Goal: Find contact information: Find contact information

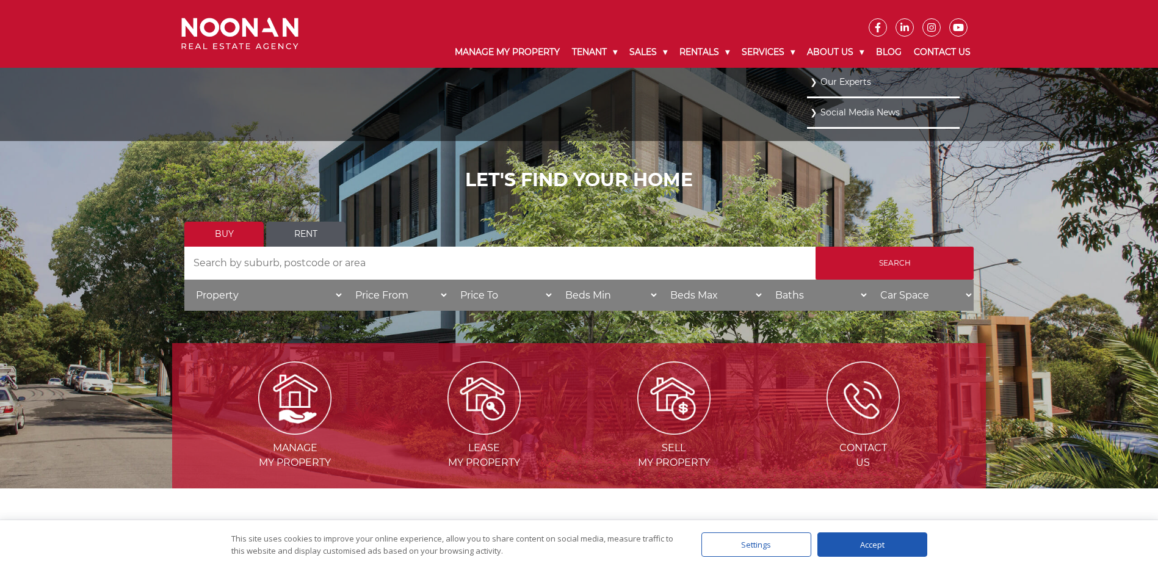
click at [837, 82] on link "Our Experts" at bounding box center [883, 82] width 147 height 16
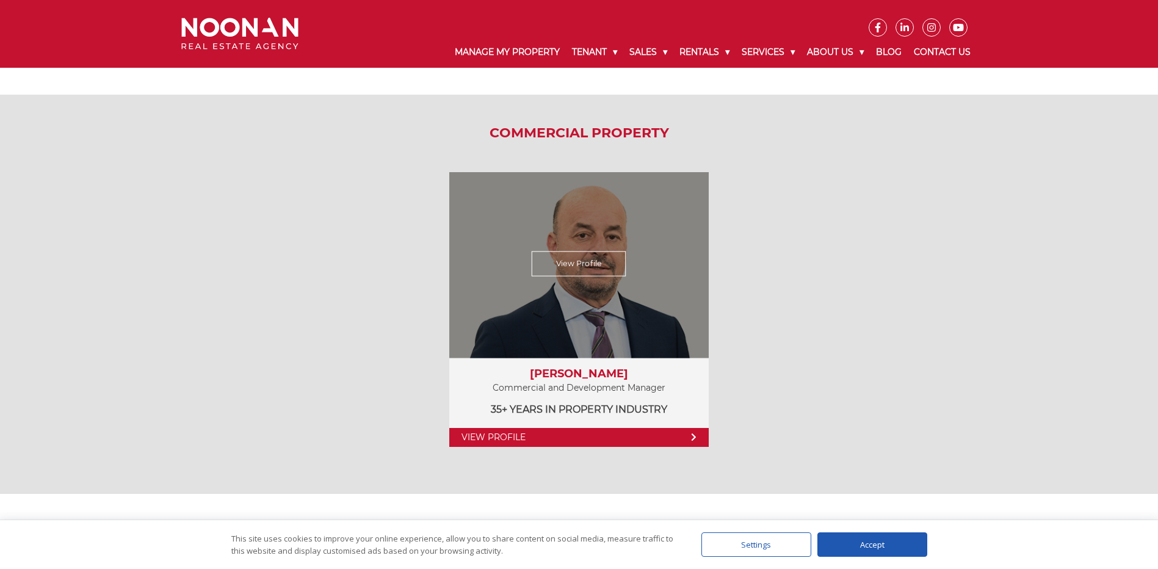
scroll to position [1649, 0]
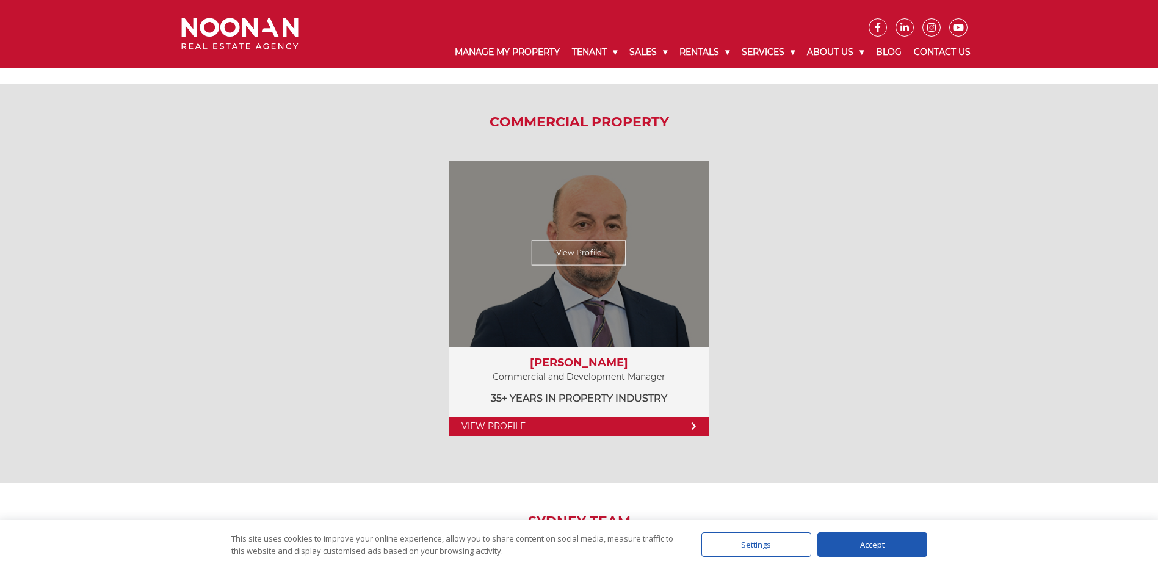
click at [570, 423] on link "View Profile" at bounding box center [578, 426] width 259 height 19
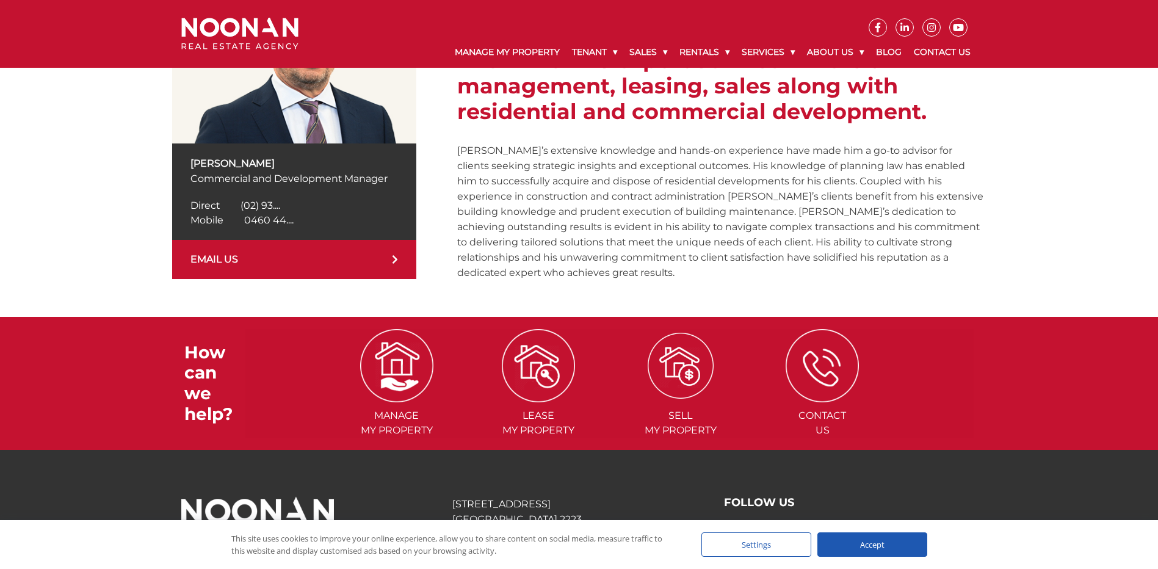
scroll to position [305, 0]
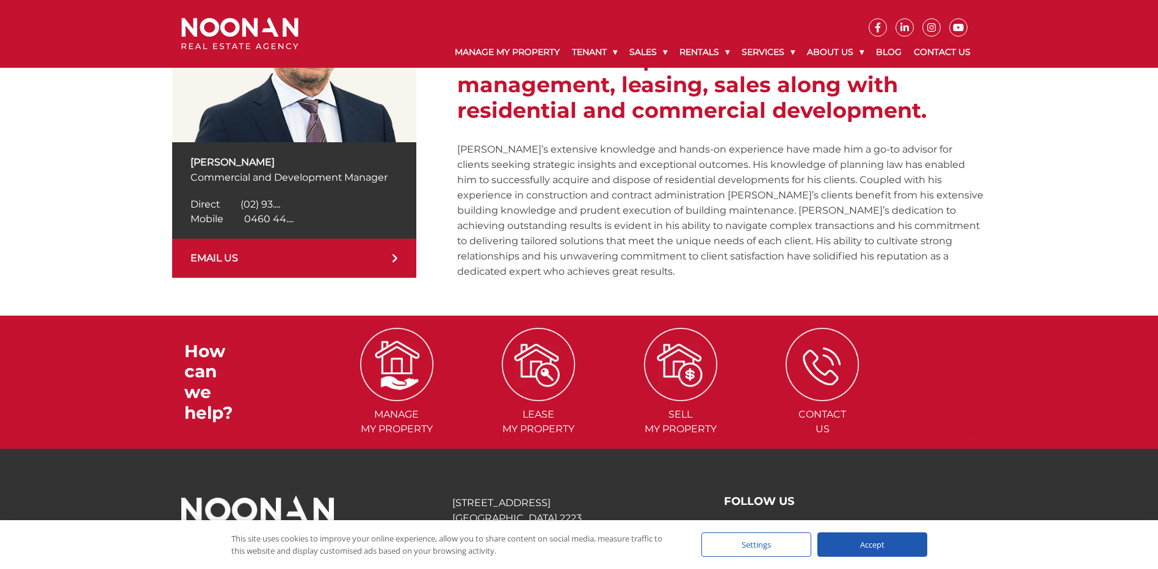
click at [310, 264] on link "EMAIL US" at bounding box center [294, 258] width 244 height 39
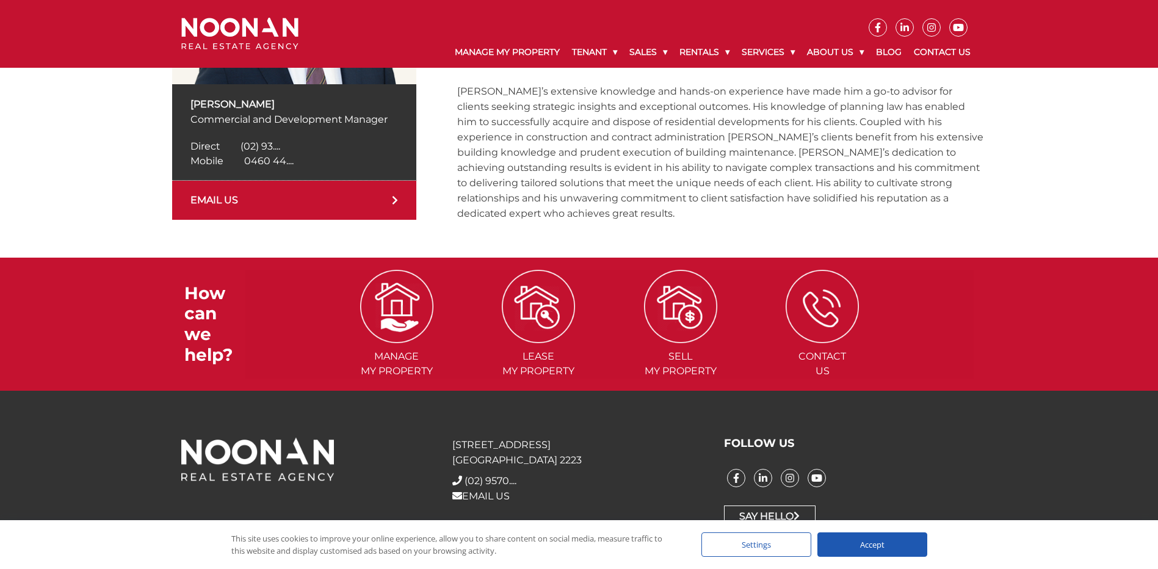
scroll to position [368, 0]
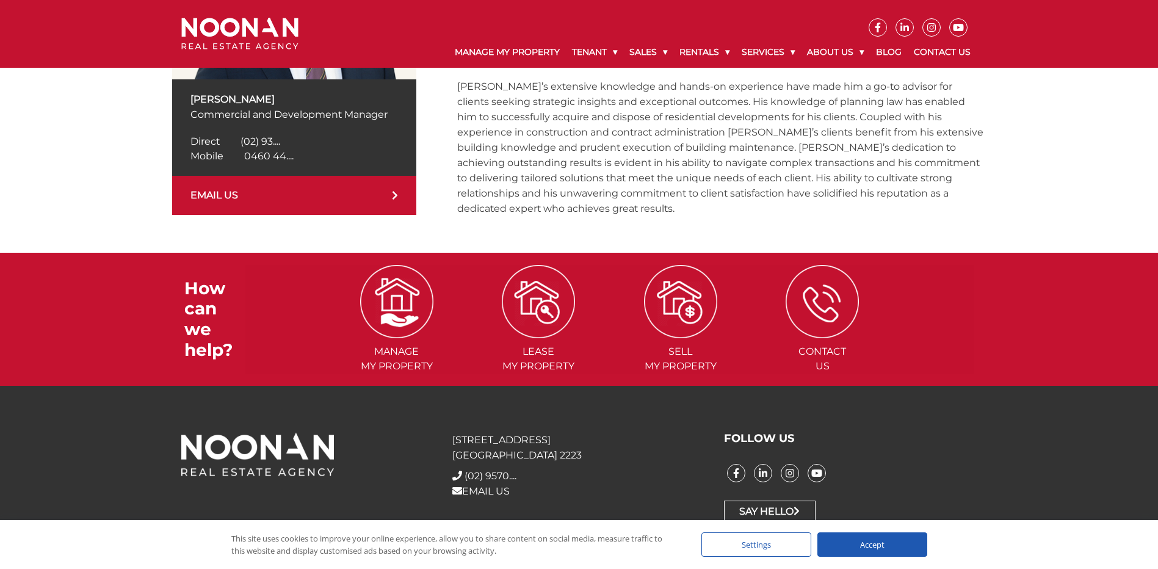
drag, startPoint x: 962, startPoint y: 283, endPoint x: 965, endPoint y: 278, distance: 6.6
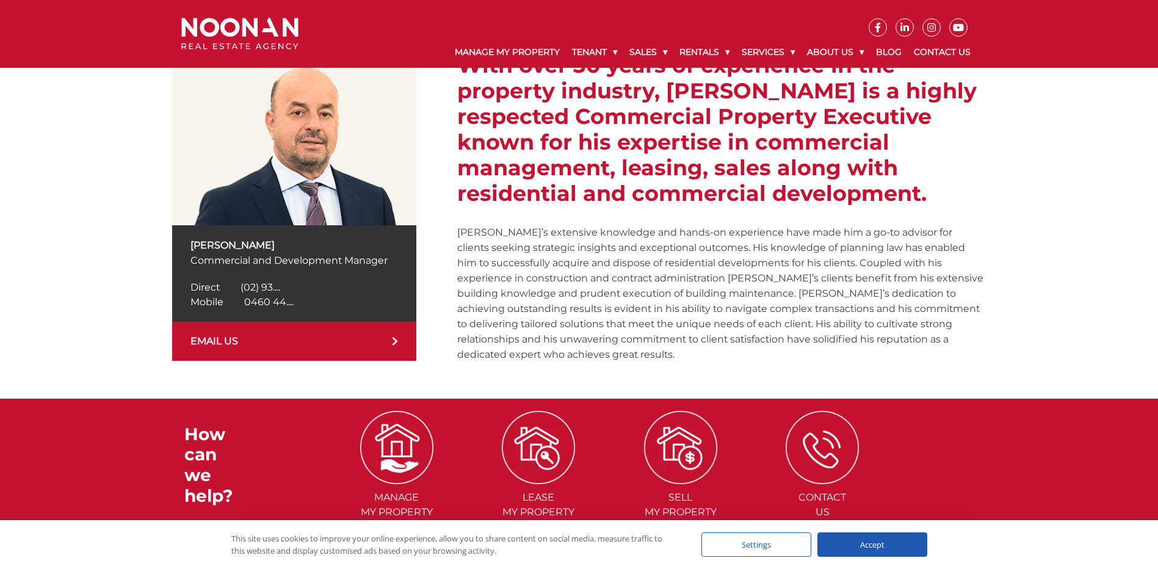
scroll to position [244, 0]
